Goal: Find specific page/section: Find specific page/section

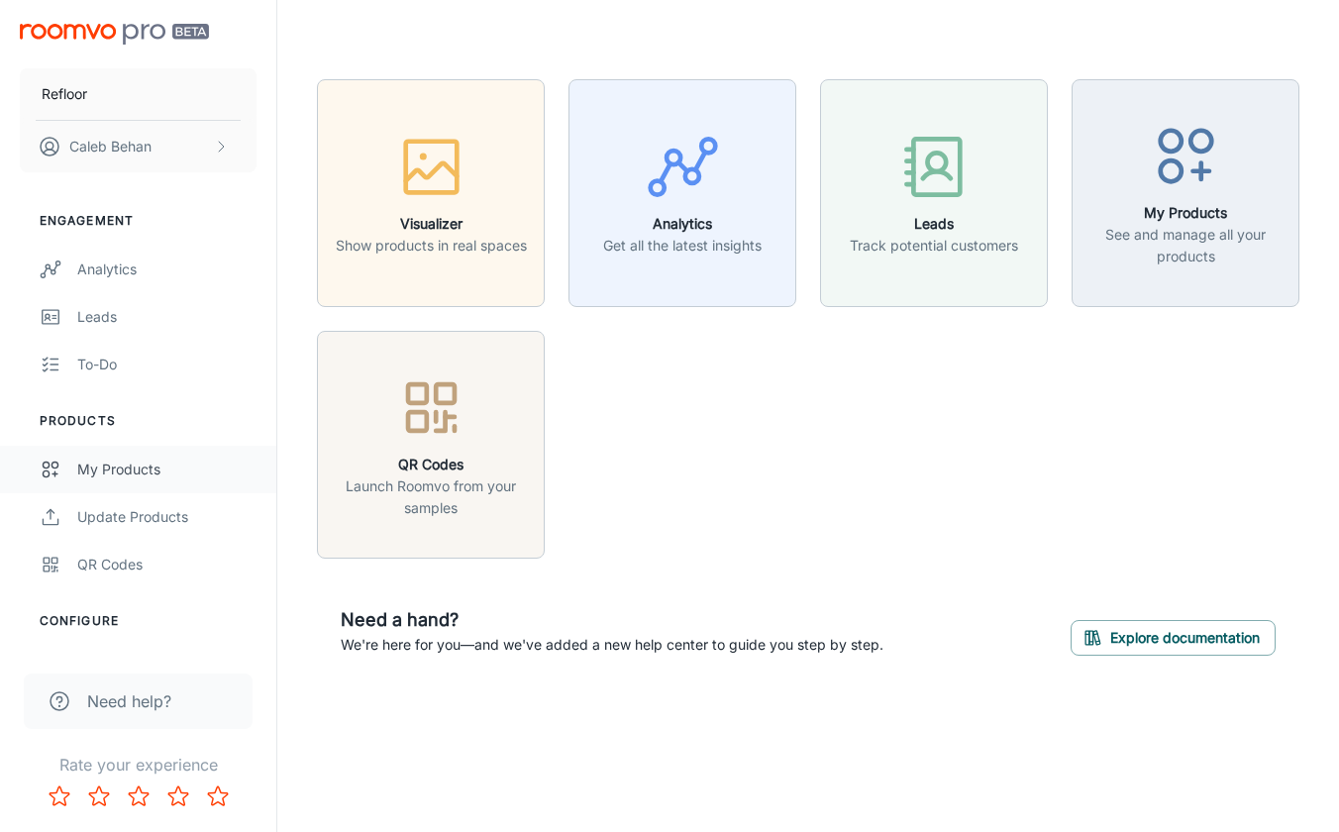
click at [150, 482] on link "My Products" at bounding box center [138, 470] width 276 height 48
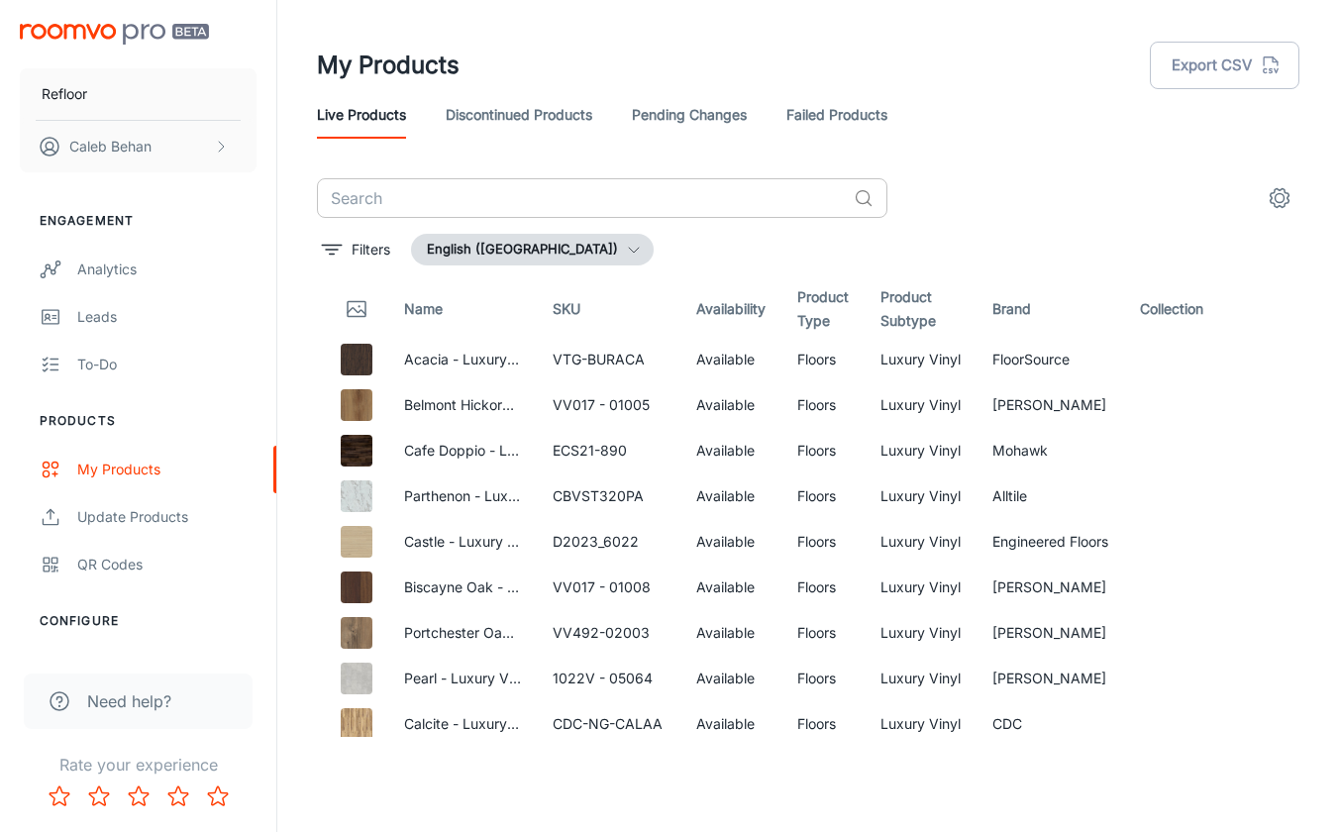
click at [724, 203] on input "text" at bounding box center [581, 198] width 529 height 40
paste input "[PERSON_NAME]"
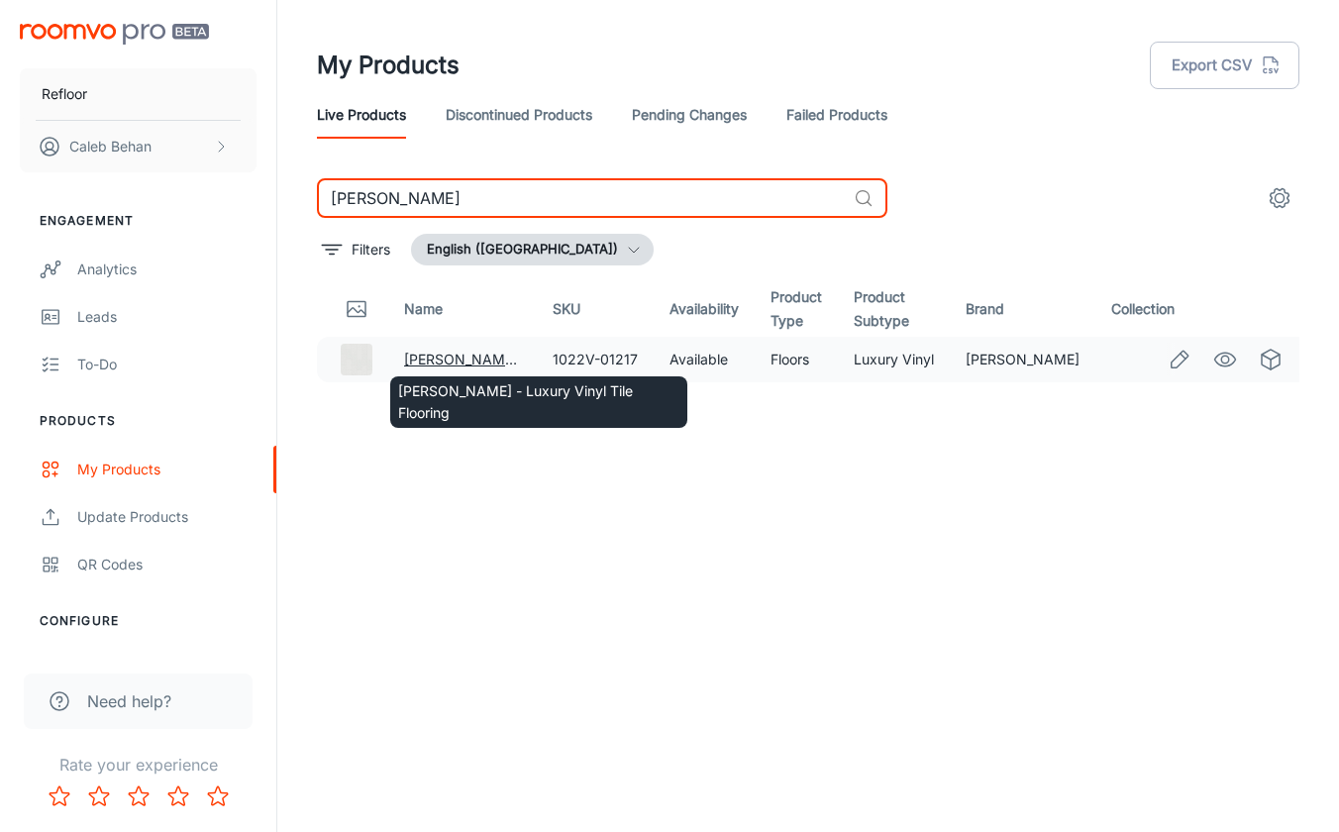
type input "[PERSON_NAME]"
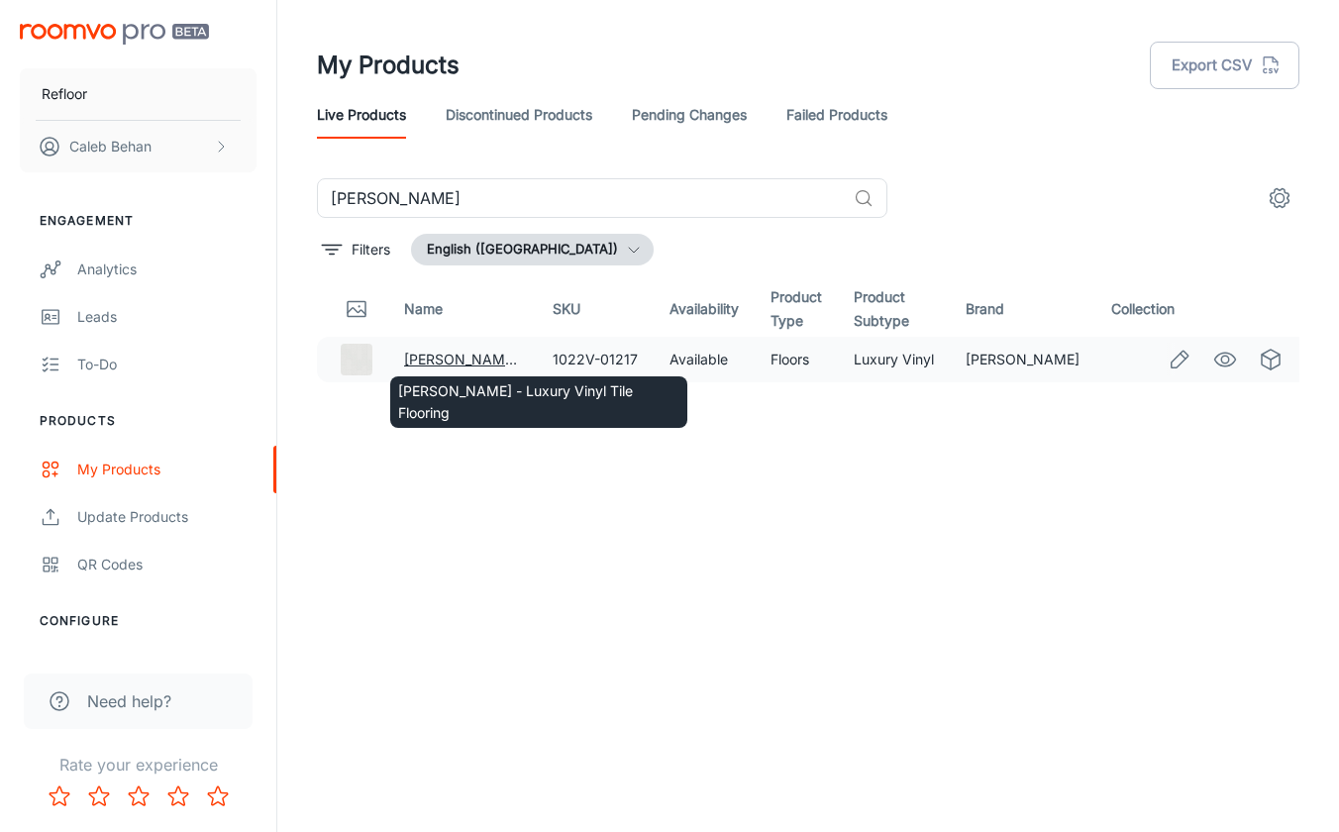
click at [479, 362] on link "[PERSON_NAME] - Luxury Vinyl Tile Flooring" at bounding box center [549, 359] width 290 height 17
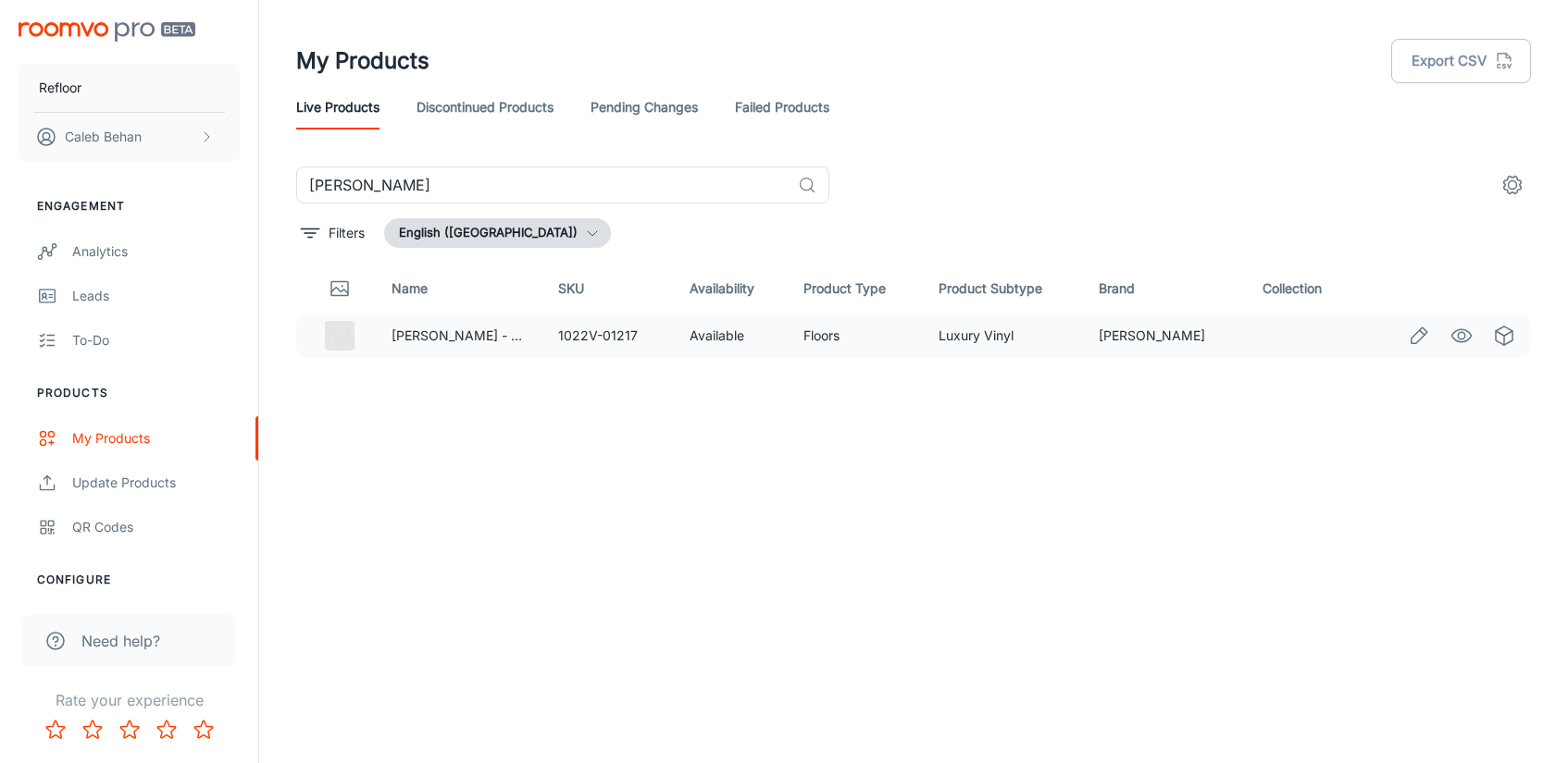
click at [1250, 339] on icon "See in Visualizer" at bounding box center [1461, 336] width 22 height 22
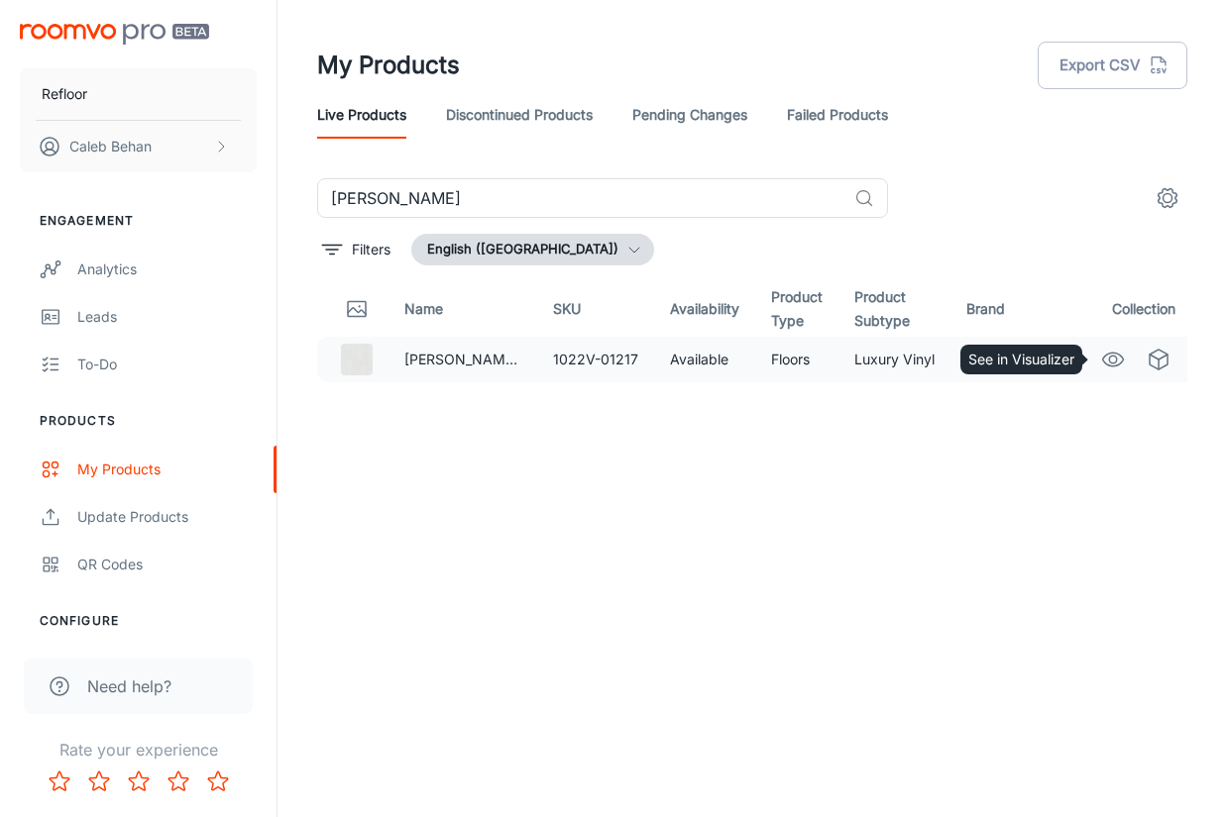
click at [1112, 360] on icon "See in Visualizer" at bounding box center [1113, 360] width 24 height 24
